Goal: Register for event/course

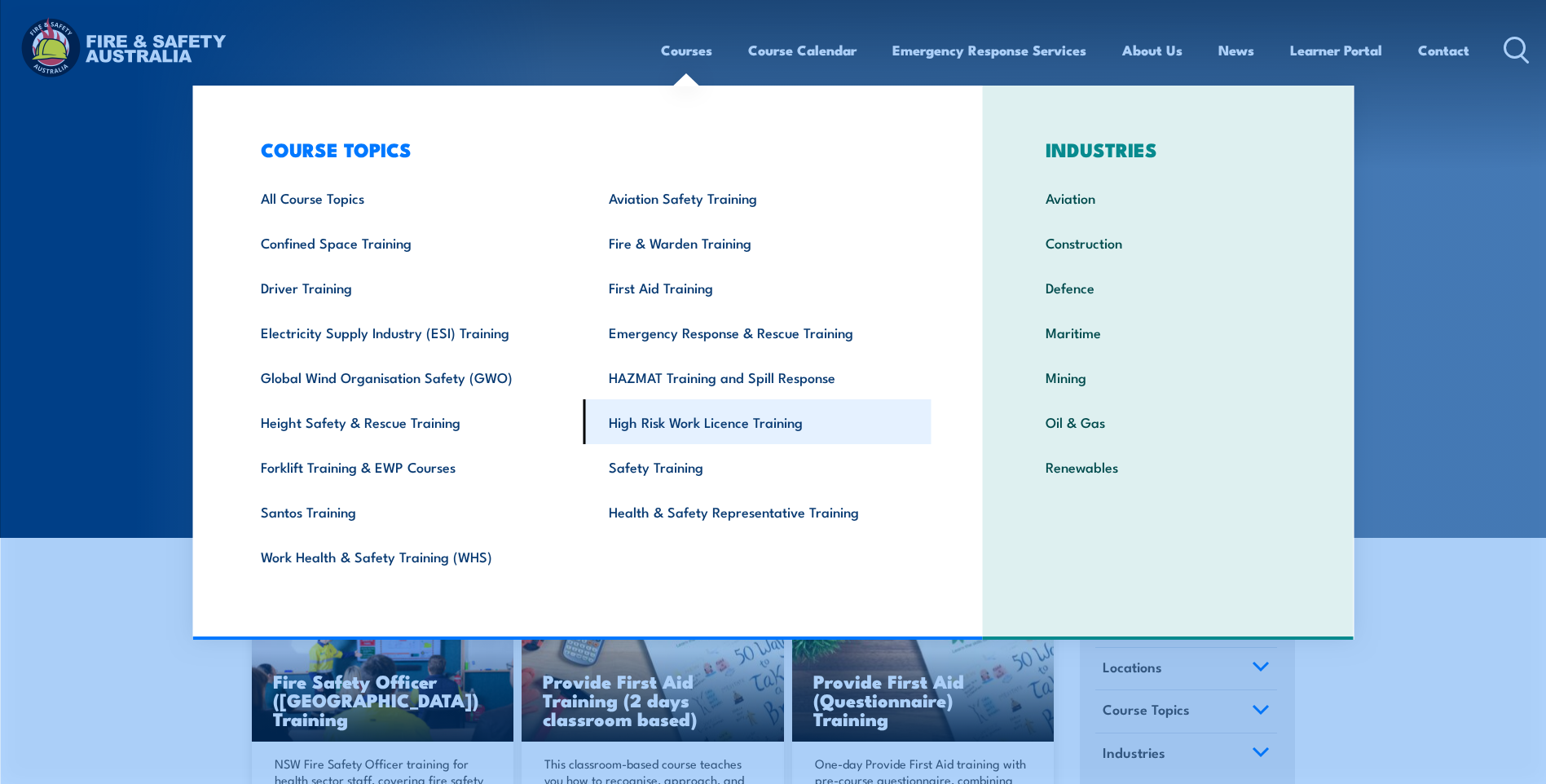
click at [739, 418] on link "High Risk Work Licence Training" at bounding box center [757, 422] width 348 height 45
